Goal: Information Seeking & Learning: Learn about a topic

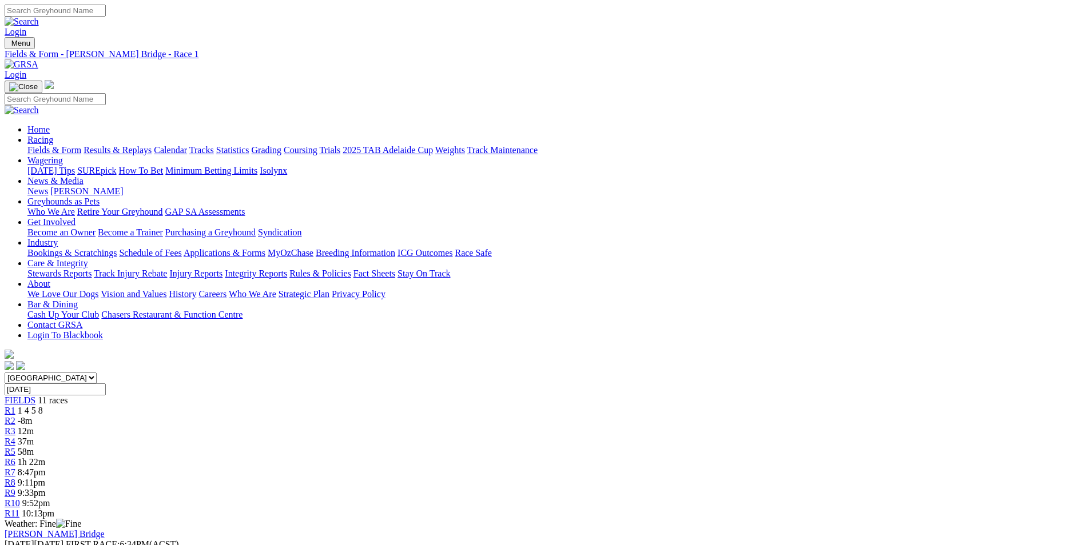
drag, startPoint x: 0, startPoint y: 0, endPoint x: 339, endPoint y: 181, distance: 384.5
click at [33, 416] on span "-8m" at bounding box center [25, 421] width 15 height 10
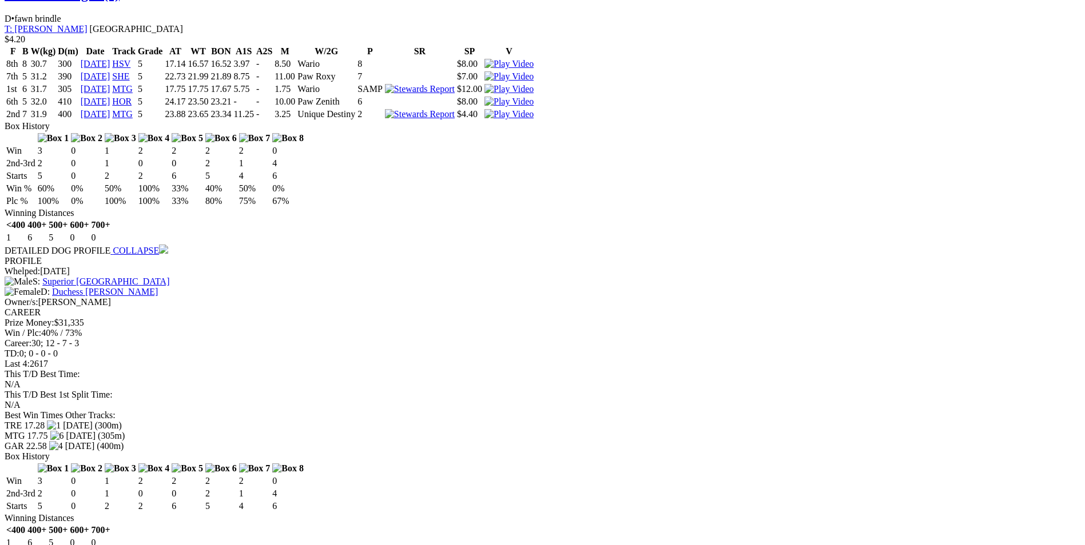
scroll to position [1201, 0]
